Goal: Find specific page/section: Find specific page/section

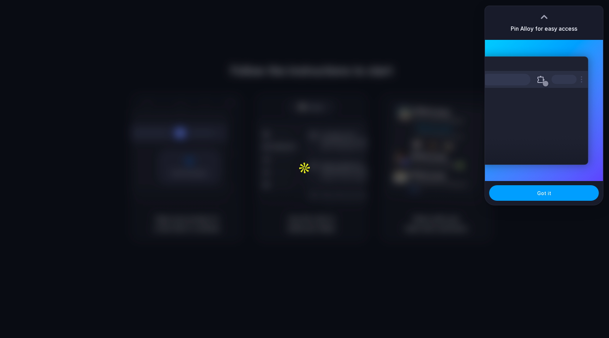
click at [551, 193] on button "Got it" at bounding box center [544, 193] width 110 height 16
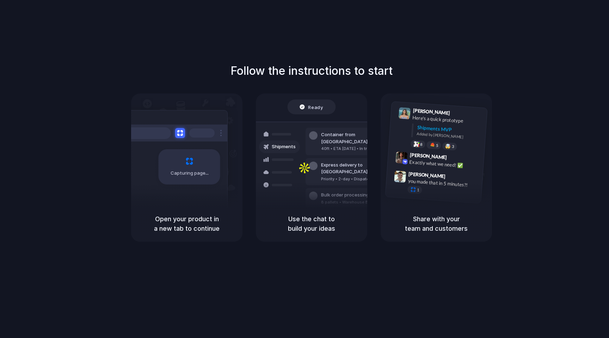
click at [311, 169] on div at bounding box center [311, 169] width 0 height 0
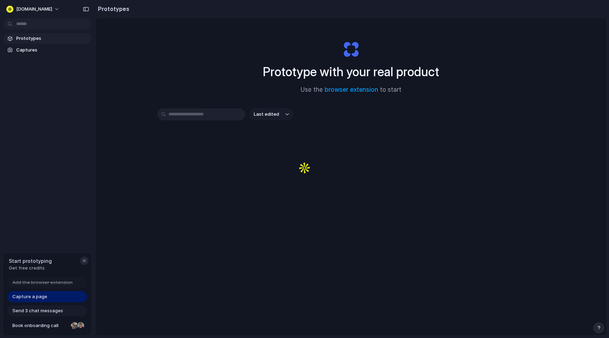
click at [86, 261] on div "button" at bounding box center [84, 261] width 6 height 6
